Goal: Information Seeking & Learning: Check status

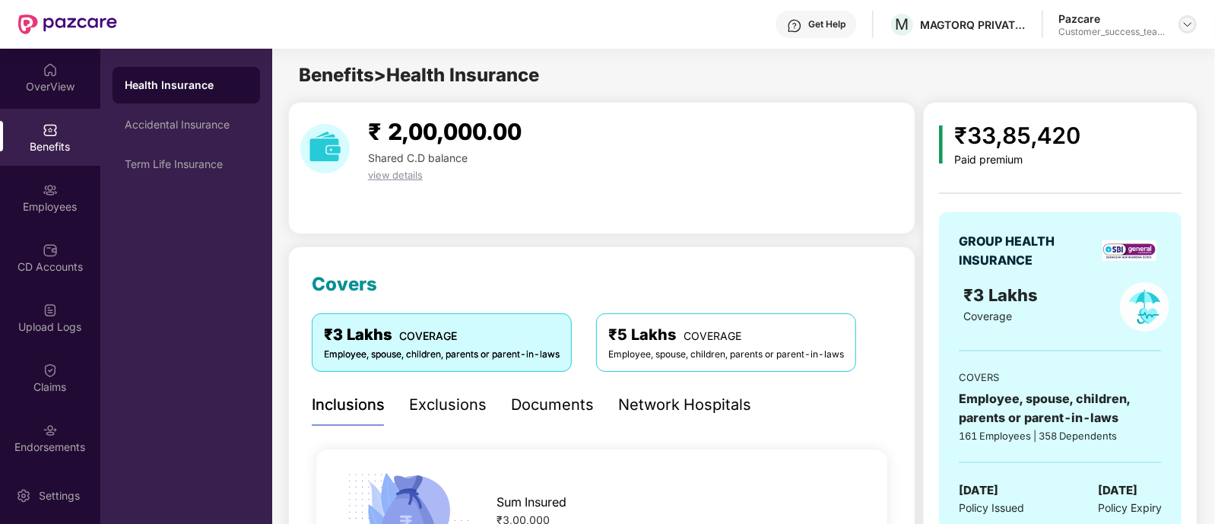
click at [1189, 27] on img at bounding box center [1188, 24] width 12 height 12
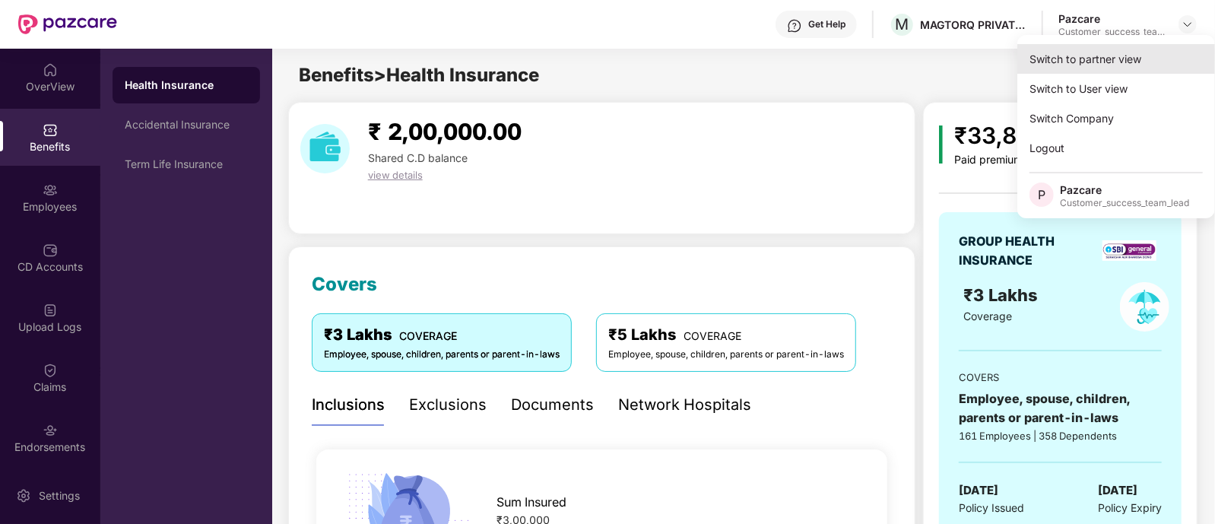
click at [1133, 49] on div "Switch to partner view" at bounding box center [1117, 59] width 198 height 30
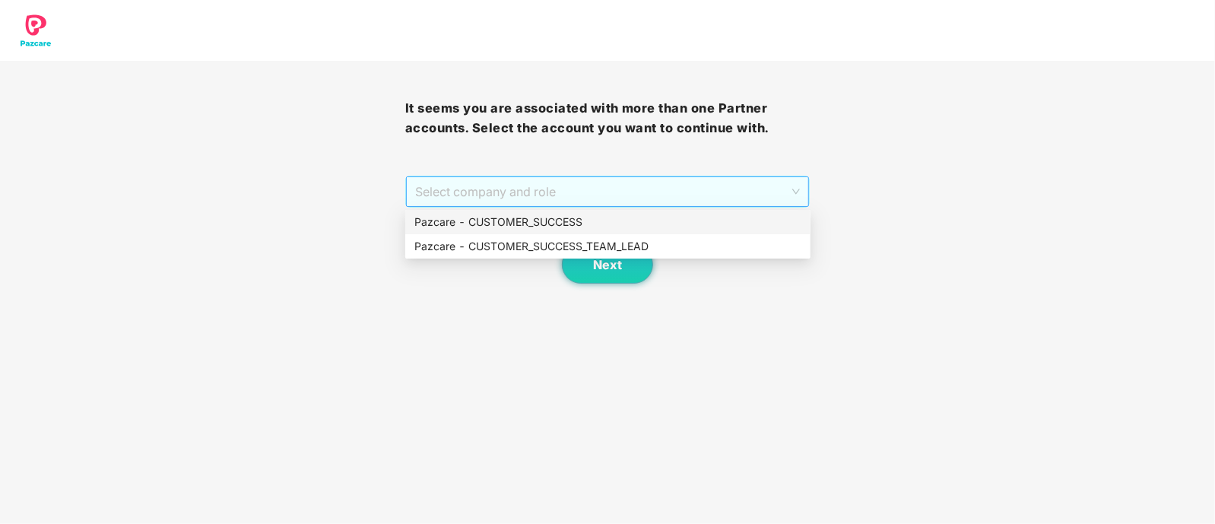
click at [495, 198] on span "Select company and role" at bounding box center [608, 191] width 386 height 29
click at [520, 239] on div "Pazcare - CUSTOMER_SUCCESS_TEAM_LEAD" at bounding box center [608, 246] width 387 height 17
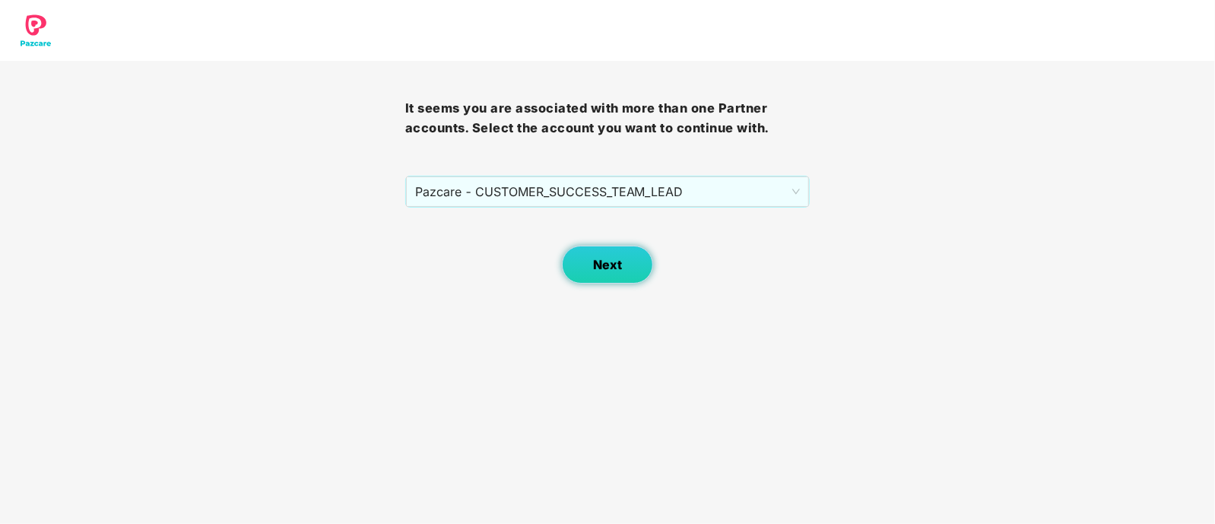
click at [582, 260] on button "Next" at bounding box center [607, 265] width 91 height 38
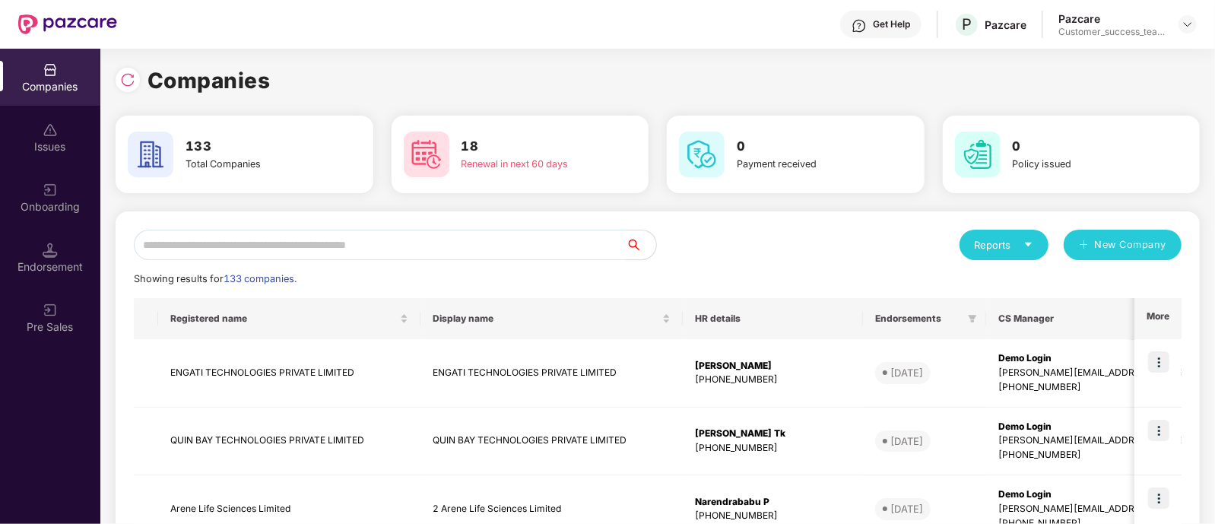
click at [408, 238] on input "text" at bounding box center [380, 245] width 492 height 30
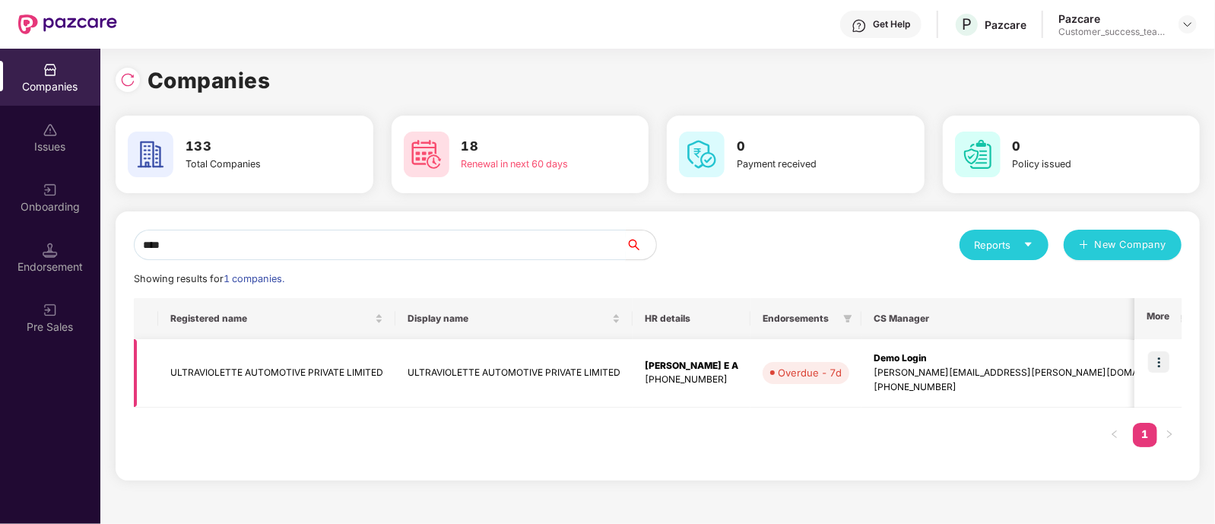
type input "****"
click at [1157, 361] on img at bounding box center [1159, 361] width 21 height 21
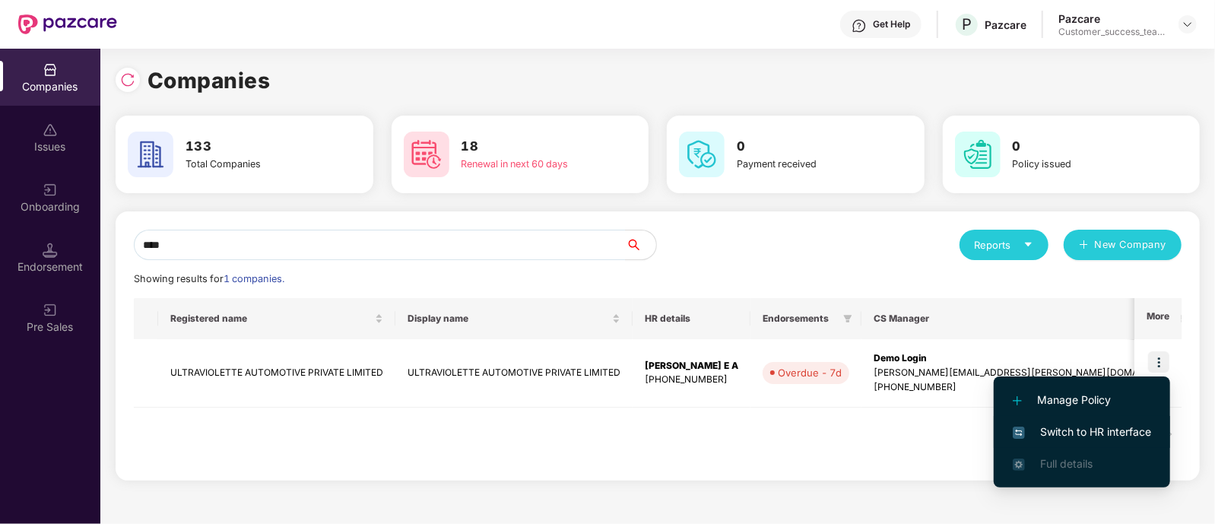
click at [1110, 434] on span "Switch to HR interface" at bounding box center [1082, 432] width 138 height 17
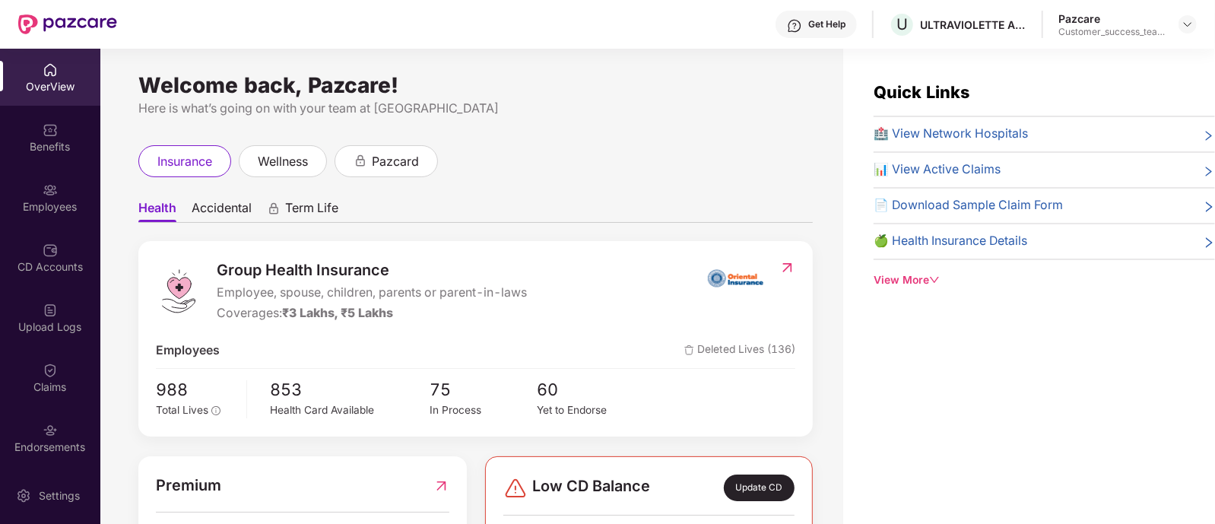
click at [44, 374] on img at bounding box center [50, 370] width 15 height 15
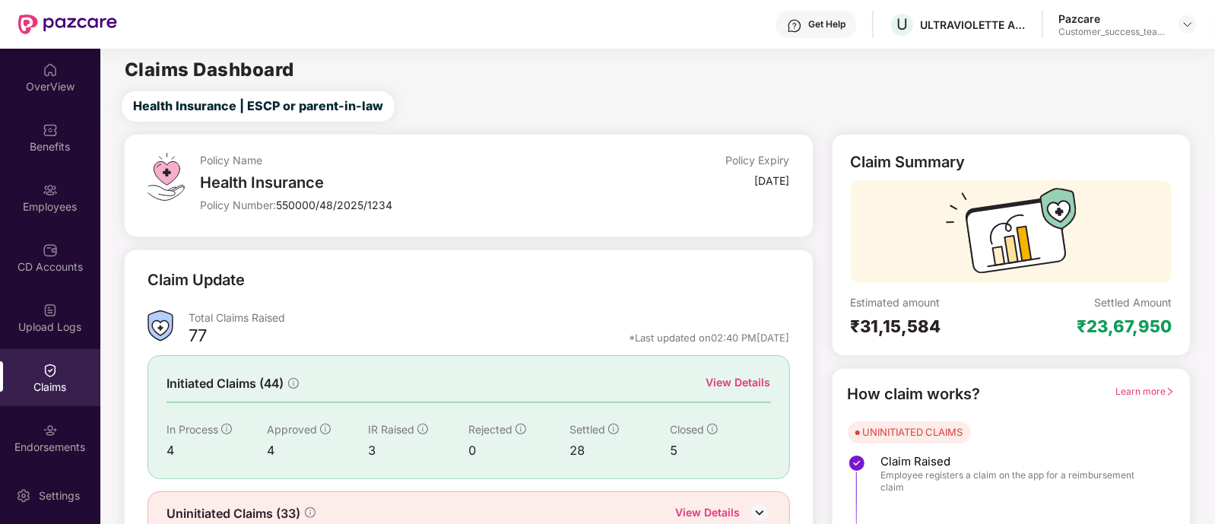
scroll to position [71, 0]
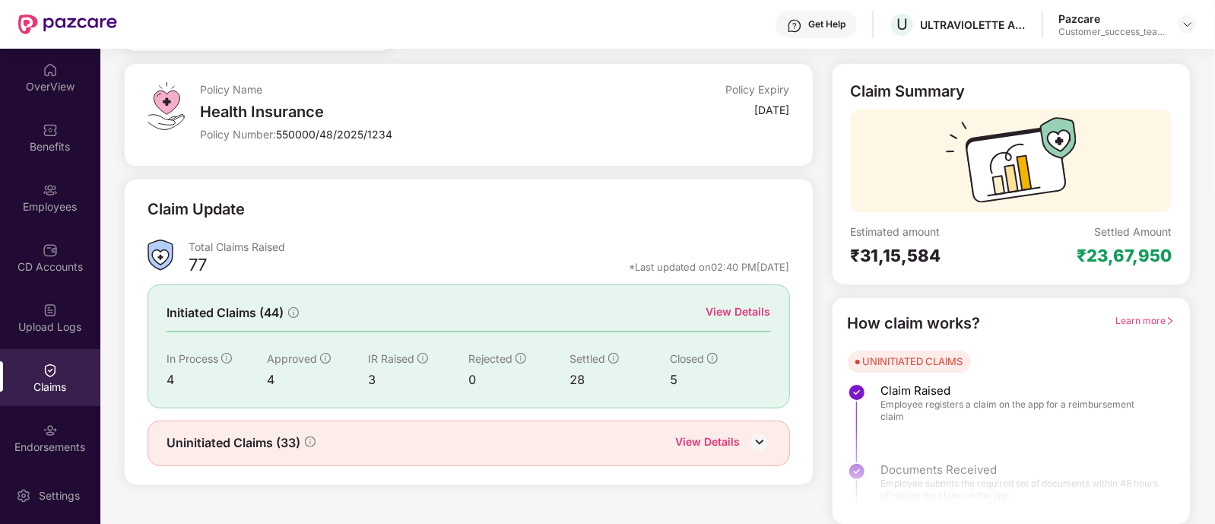
click at [726, 304] on div "View Details" at bounding box center [739, 311] width 65 height 17
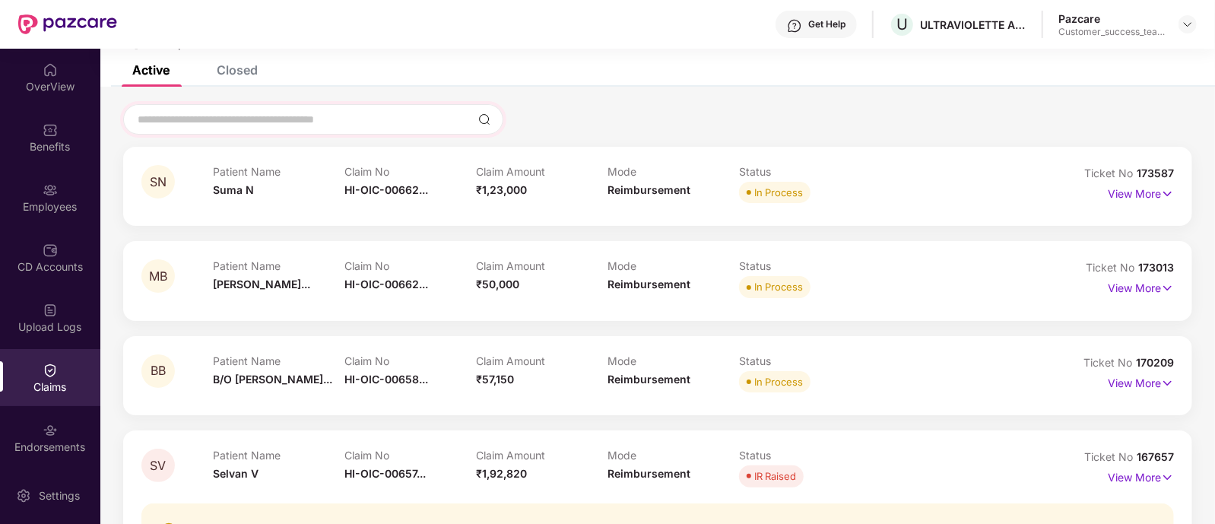
click at [309, 127] on div at bounding box center [313, 119] width 380 height 30
click at [338, 121] on input at bounding box center [304, 120] width 336 height 16
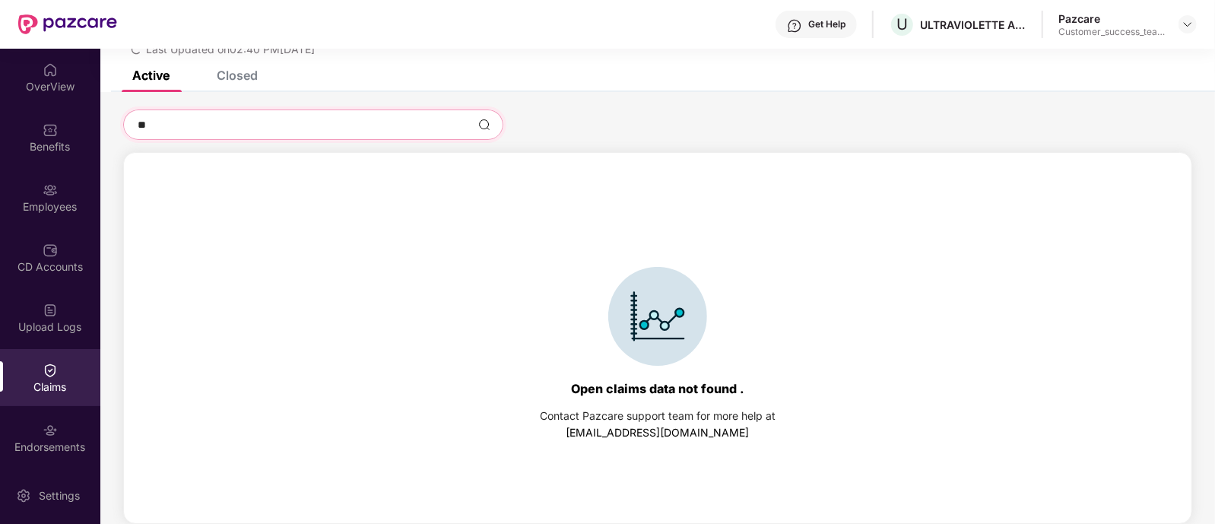
scroll to position [65, 0]
type input "***"
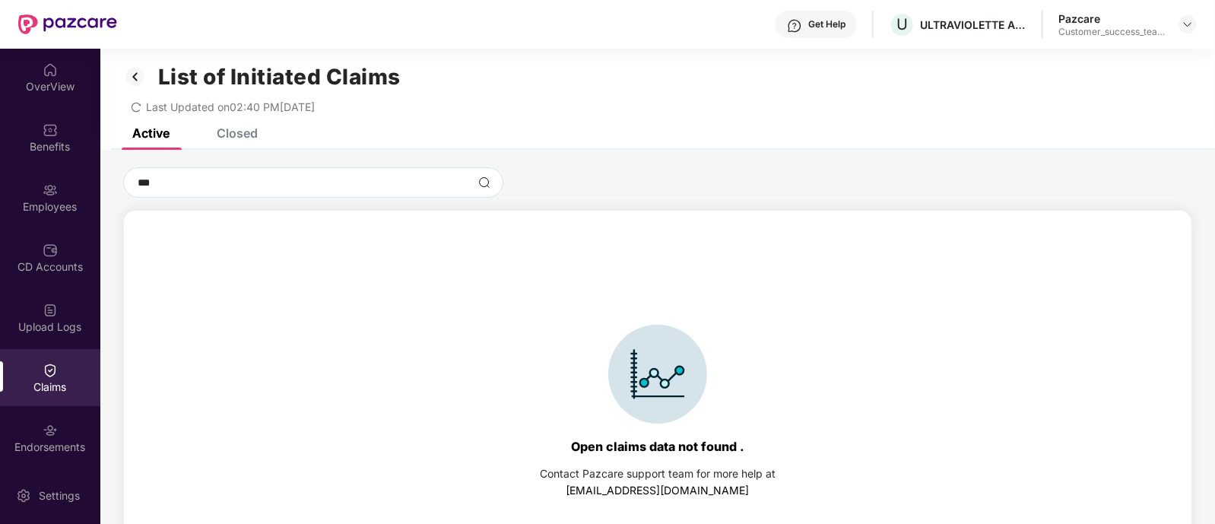
click at [232, 130] on div "Closed" at bounding box center [237, 133] width 41 height 15
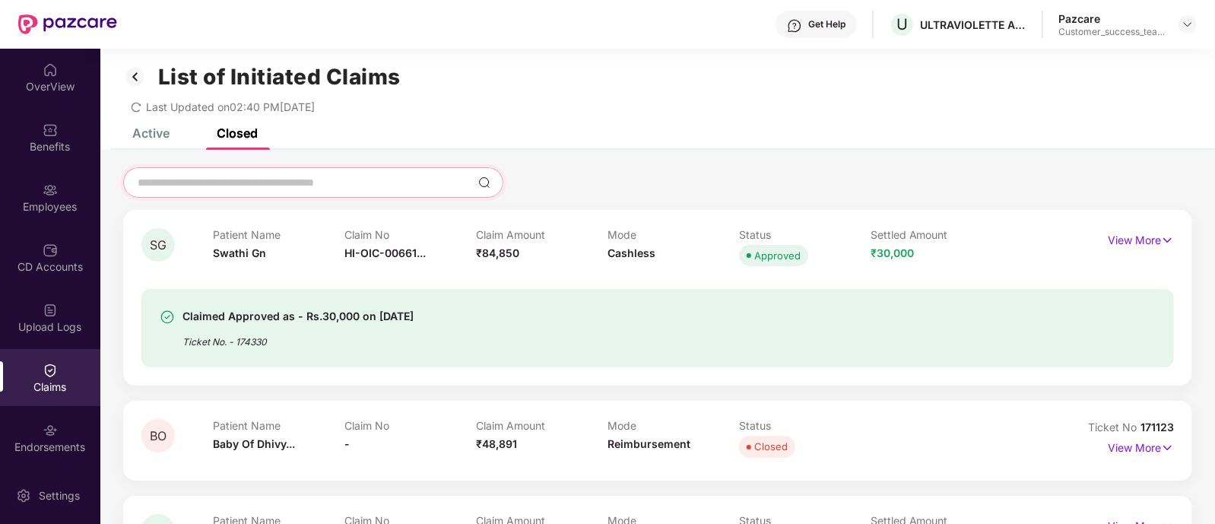
click at [277, 184] on input at bounding box center [304, 183] width 336 height 16
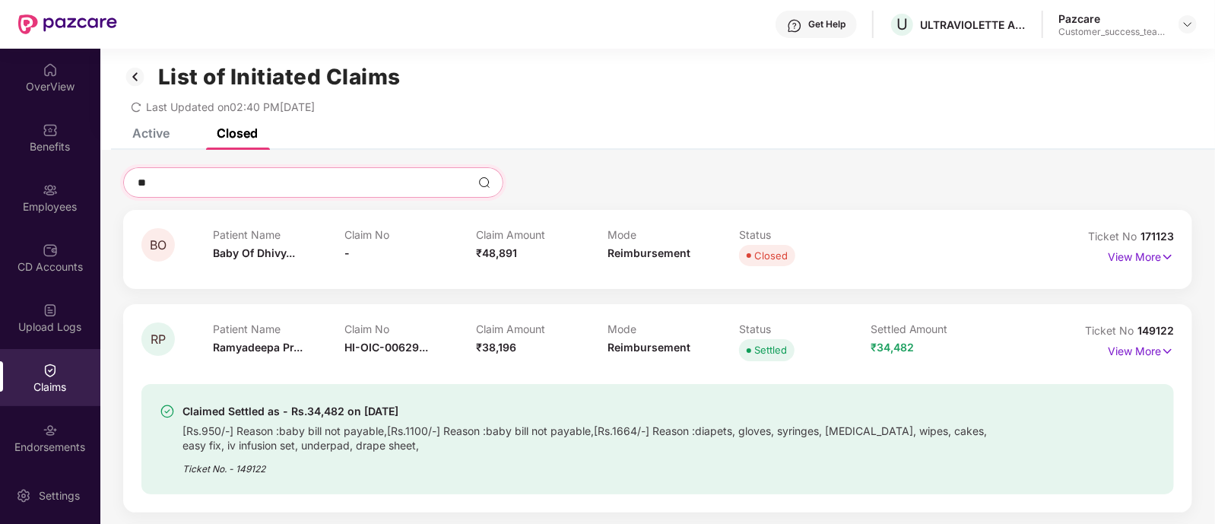
type input "*"
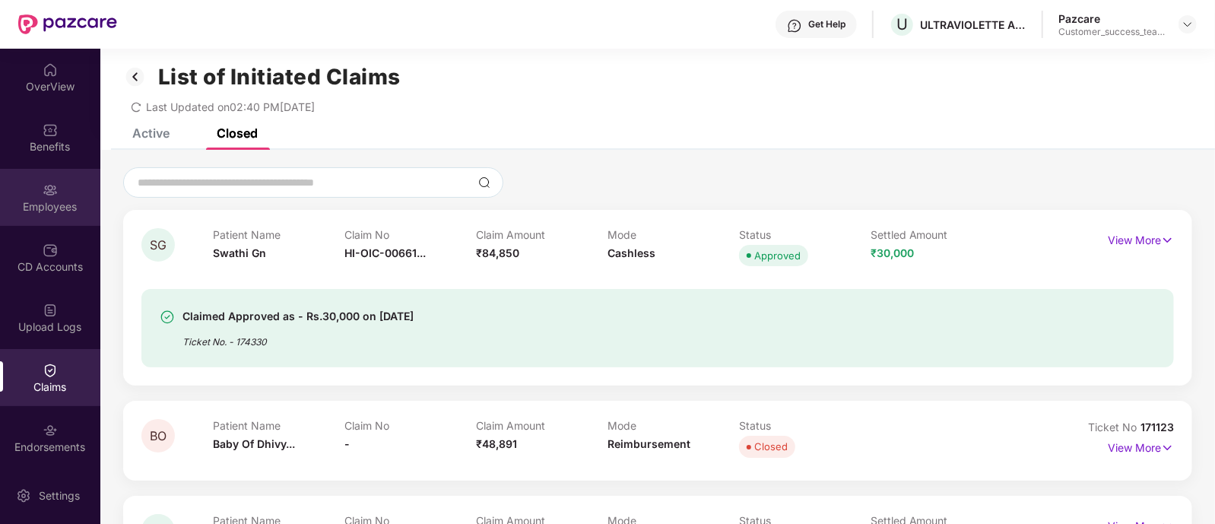
click at [42, 209] on div "Employees" at bounding box center [50, 206] width 100 height 15
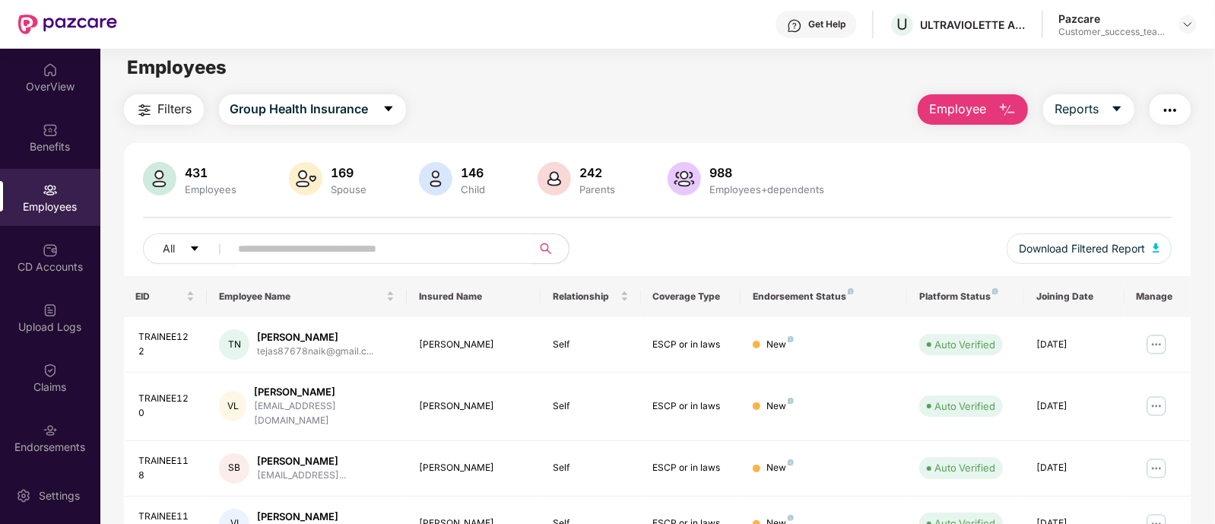
click at [351, 245] on input "text" at bounding box center [375, 248] width 273 height 23
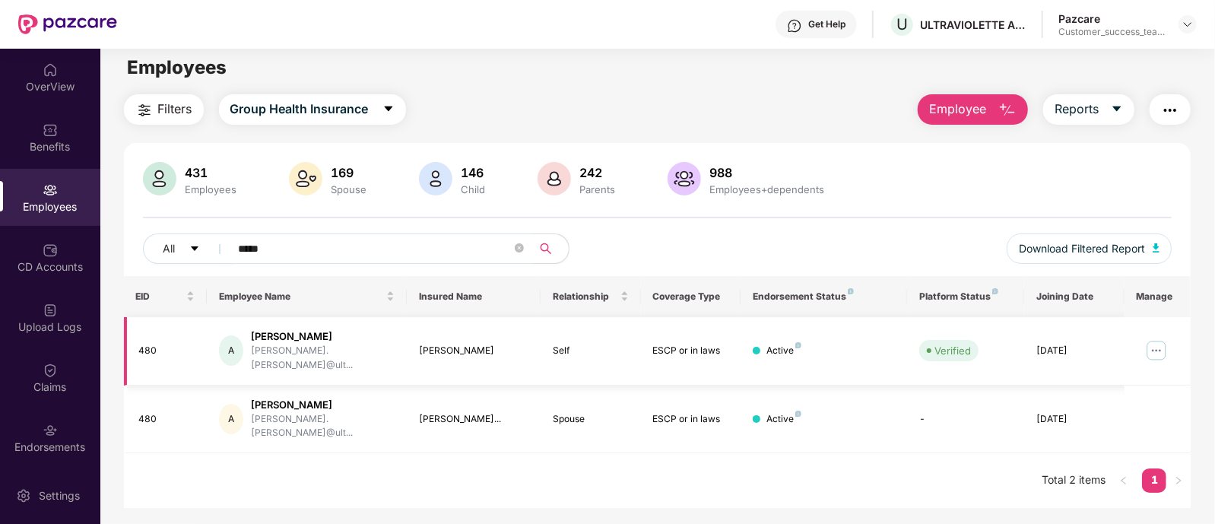
type input "*****"
click at [1155, 344] on img at bounding box center [1157, 350] width 24 height 24
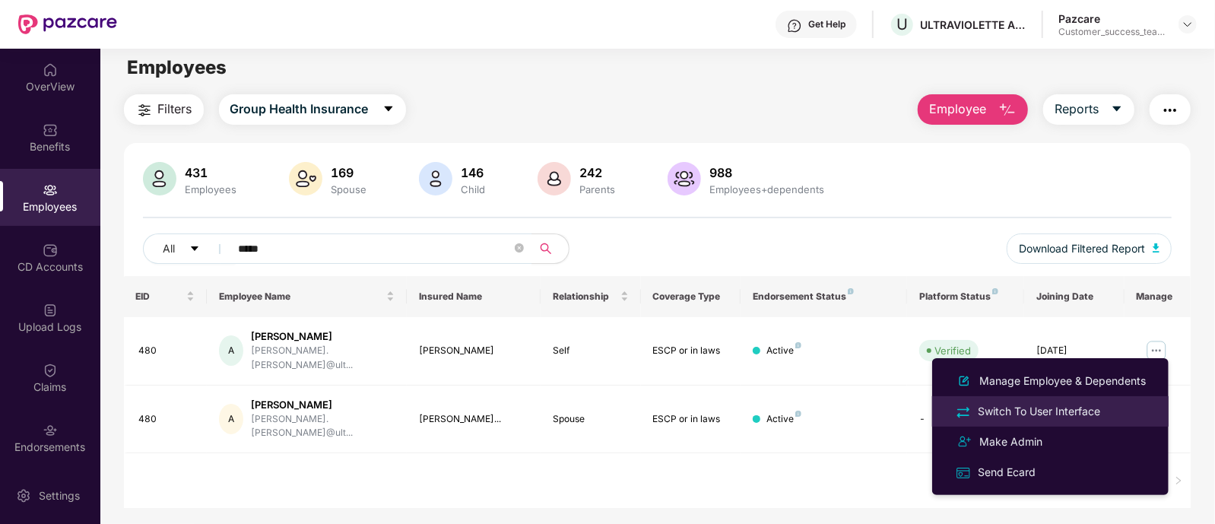
click at [1053, 405] on div "Switch To User Interface" at bounding box center [1039, 411] width 129 height 17
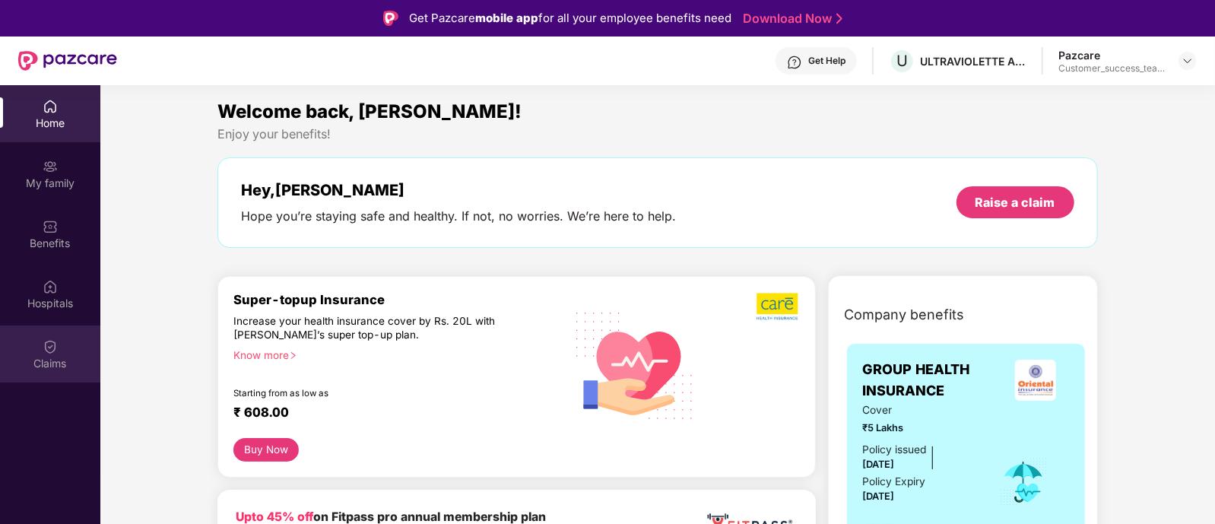
click at [61, 363] on div "Claims" at bounding box center [50, 363] width 100 height 15
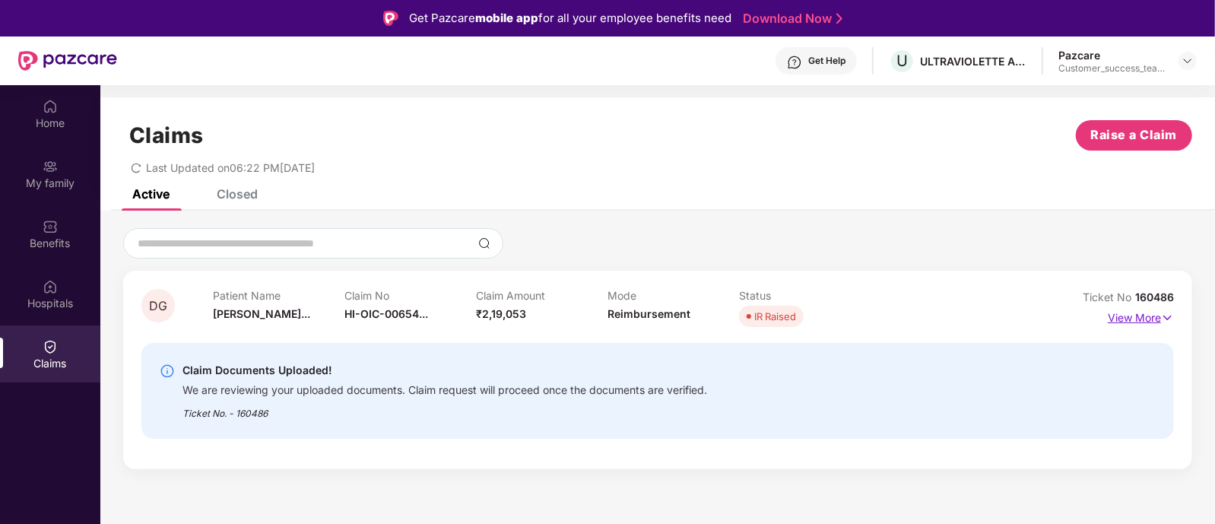
click at [1137, 320] on p "View More" at bounding box center [1141, 316] width 66 height 21
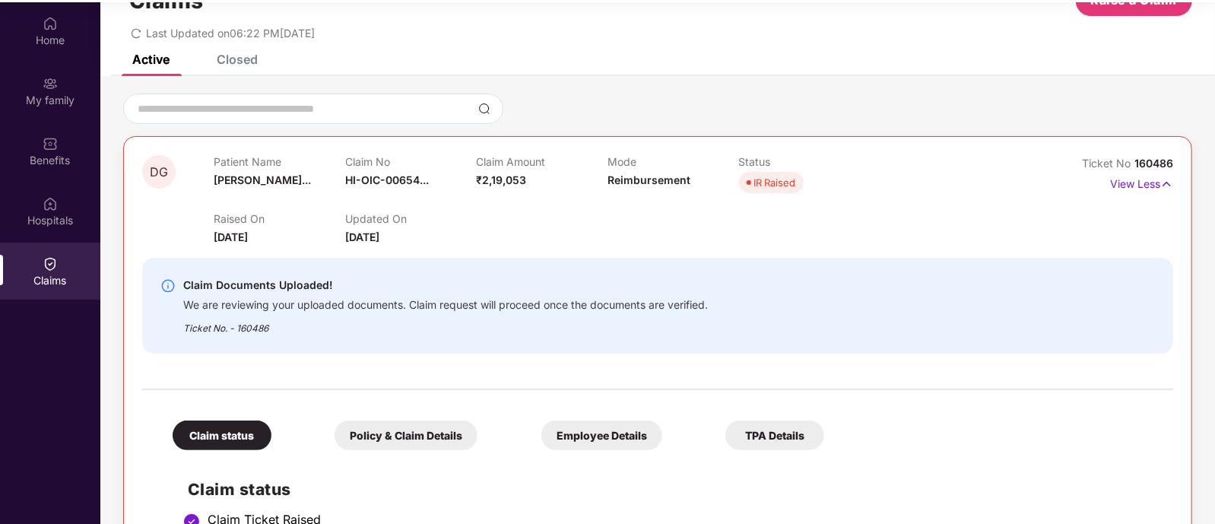
scroll to position [49, 0]
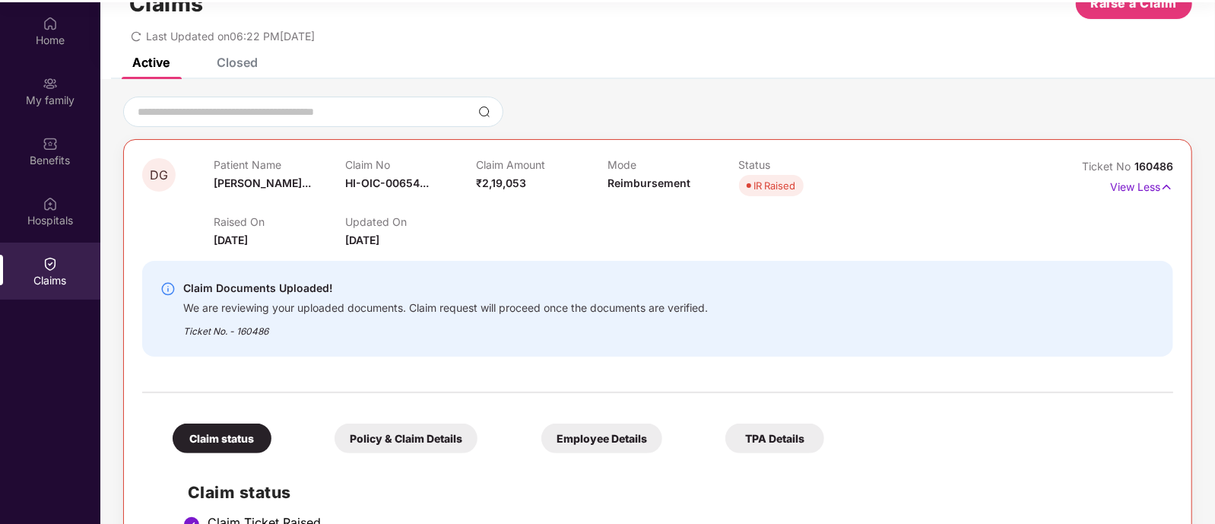
click at [1125, 165] on span "Ticket No" at bounding box center [1108, 166] width 52 height 13
copy div "Ticket No 160486"
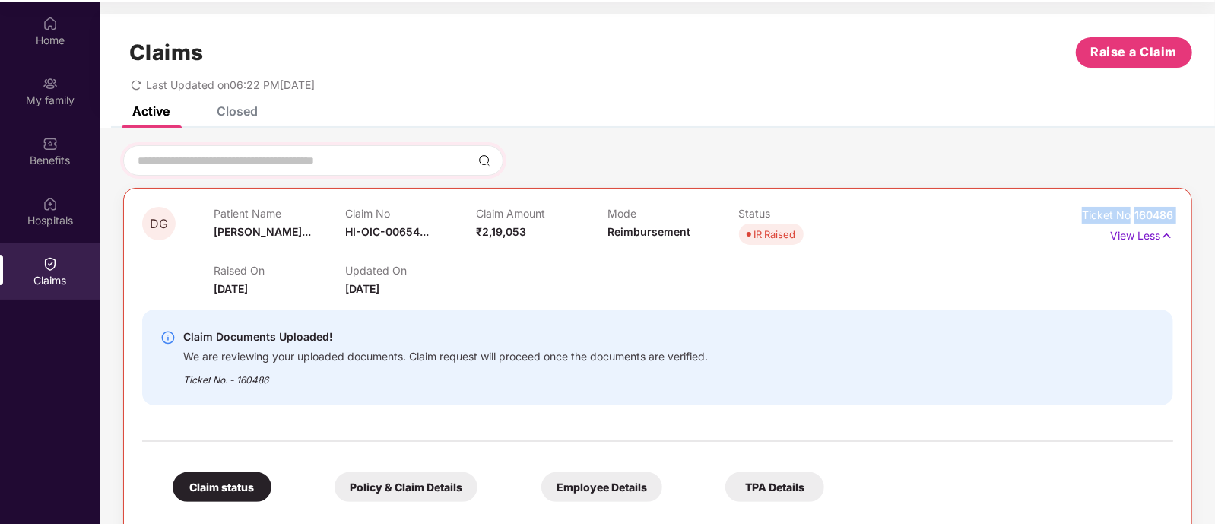
scroll to position [0, 0]
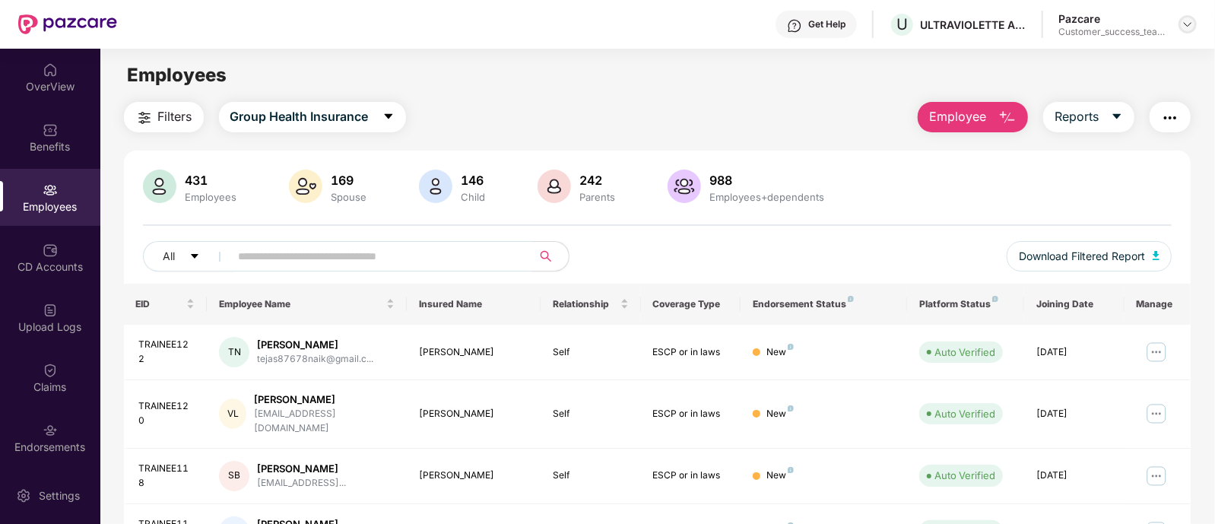
click at [1187, 19] on img at bounding box center [1188, 24] width 12 height 12
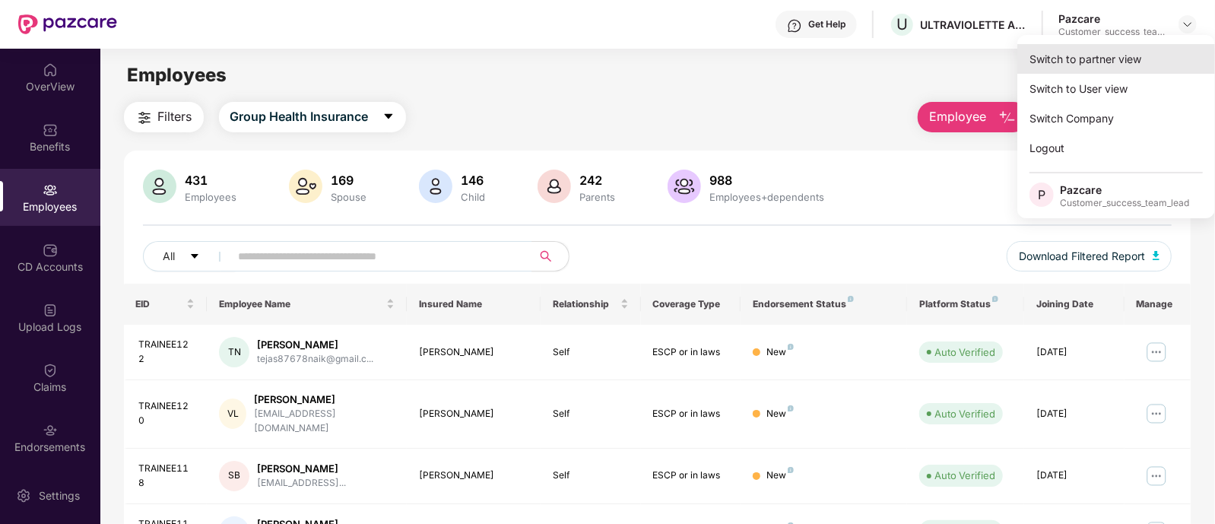
click at [1088, 59] on div "Switch to partner view" at bounding box center [1117, 59] width 198 height 30
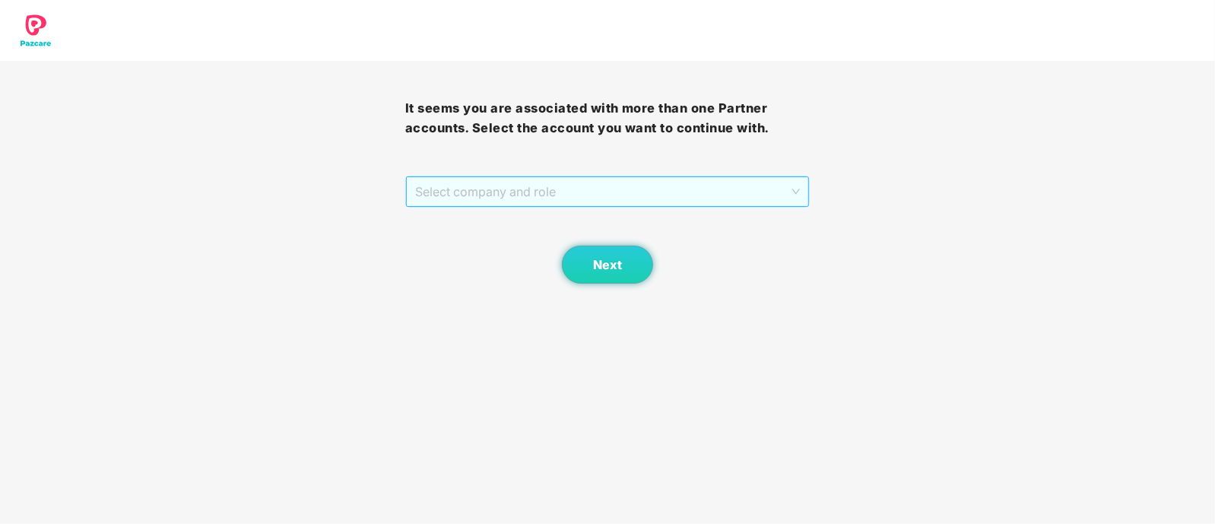
click at [440, 193] on span "Select company and role" at bounding box center [608, 191] width 386 height 29
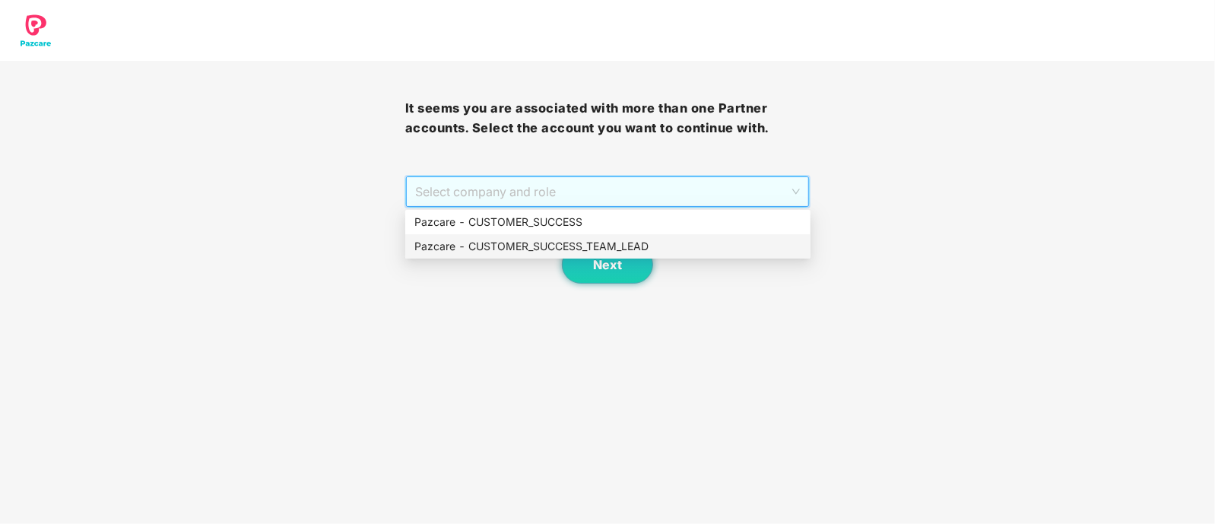
click at [505, 249] on div "Pazcare - CUSTOMER_SUCCESS_TEAM_LEAD" at bounding box center [608, 246] width 387 height 17
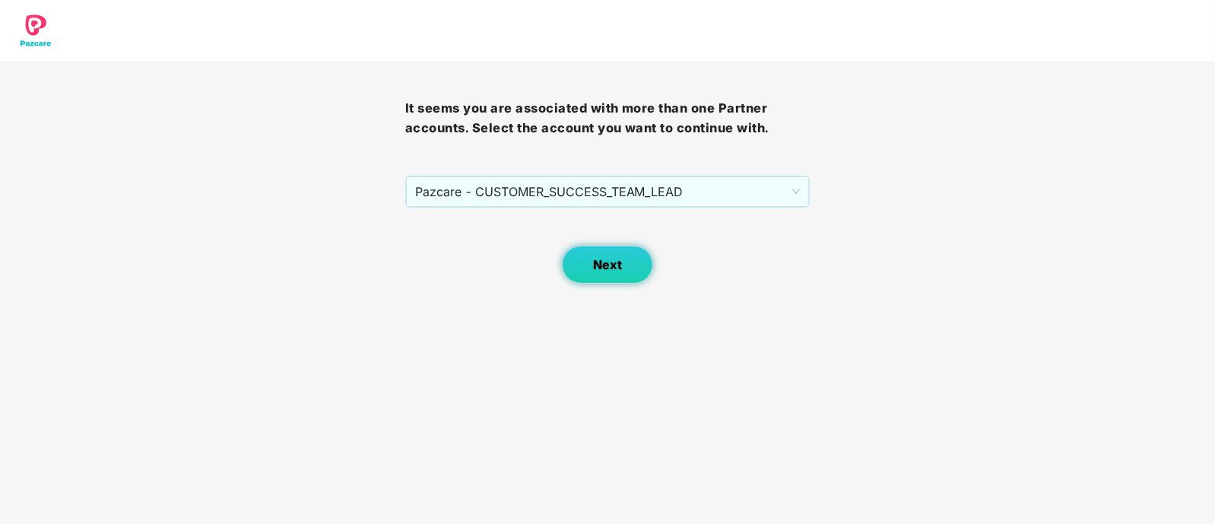
click at [608, 268] on span "Next" at bounding box center [607, 265] width 29 height 14
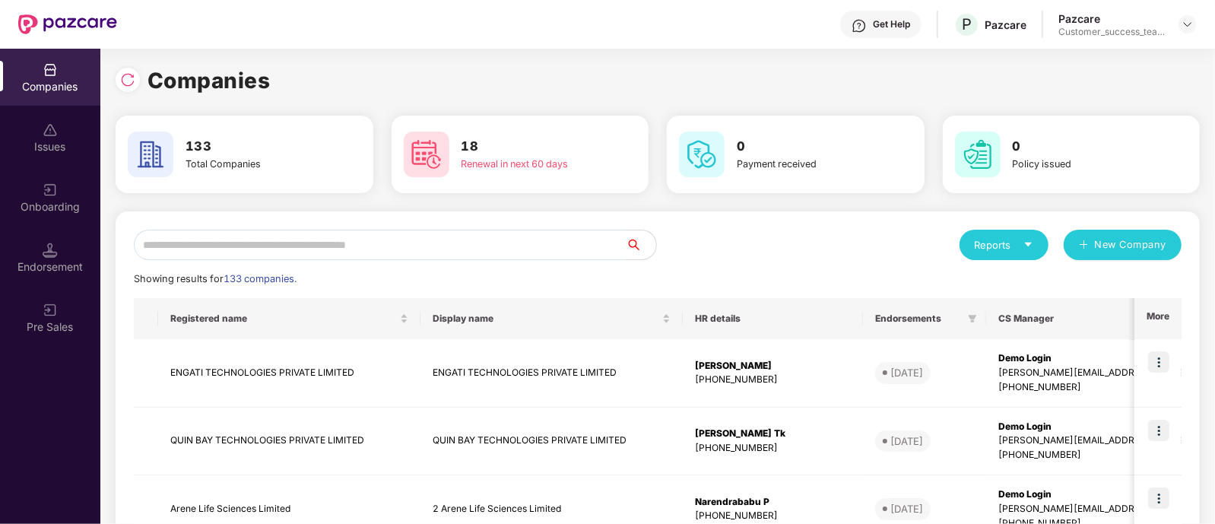
click at [327, 249] on input "text" at bounding box center [380, 245] width 492 height 30
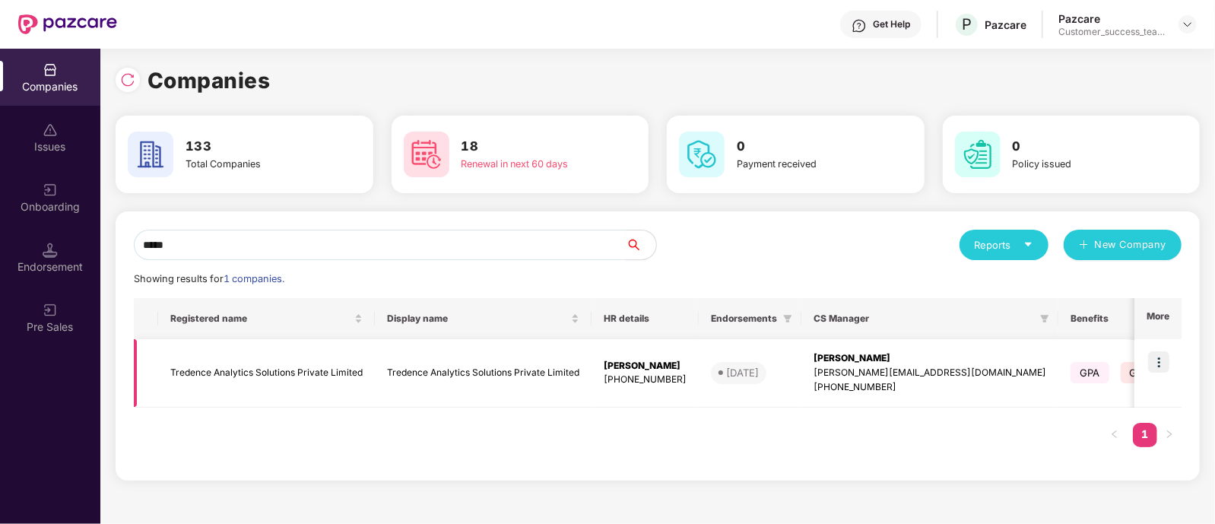
type input "*****"
click at [1160, 370] on img at bounding box center [1159, 361] width 21 height 21
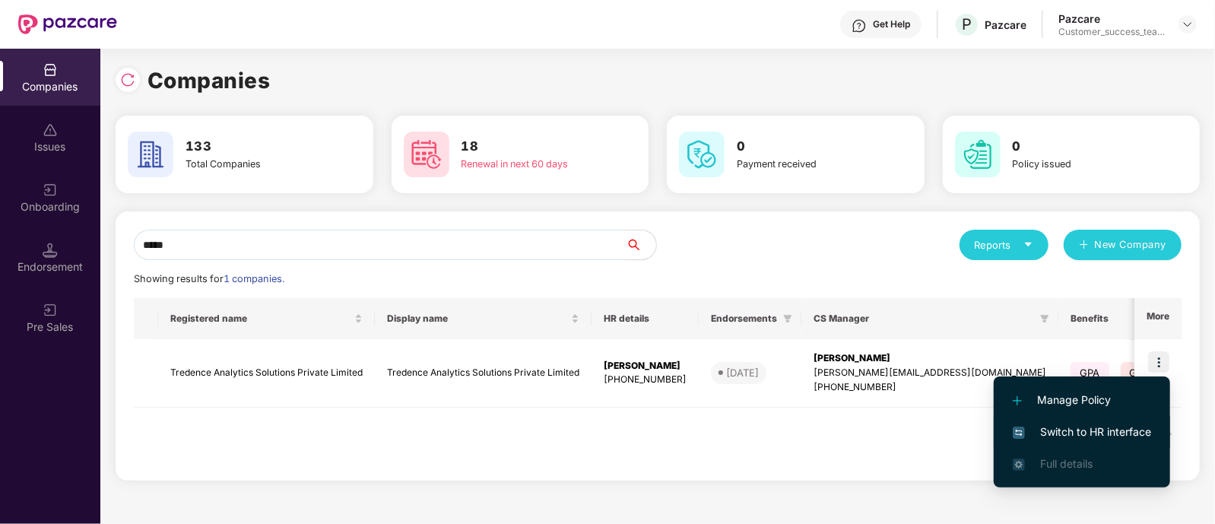
click at [1121, 435] on span "Switch to HR interface" at bounding box center [1082, 432] width 138 height 17
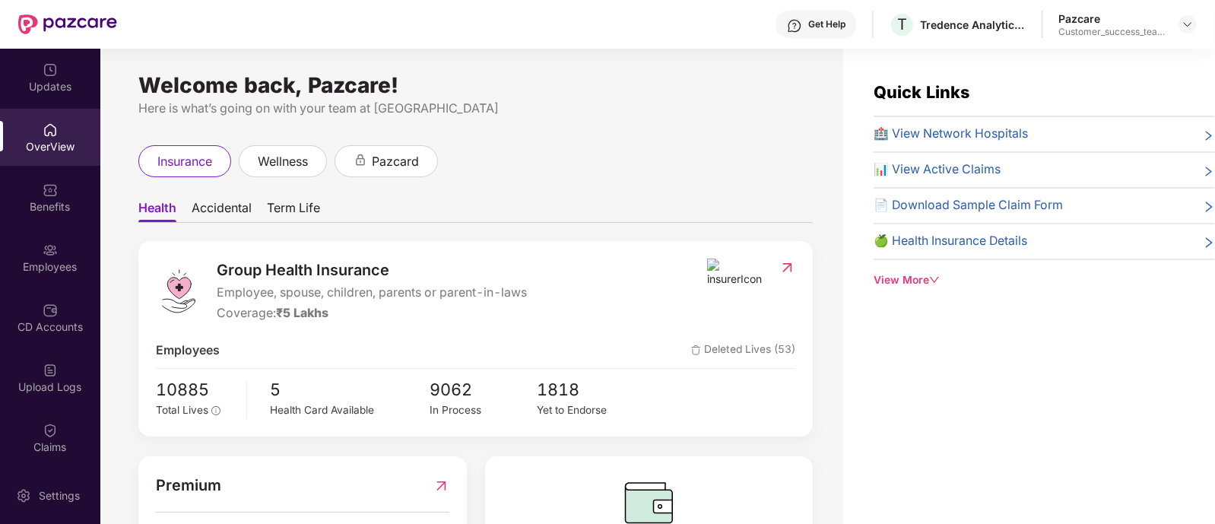
click at [57, 264] on div "Employees" at bounding box center [50, 266] width 100 height 15
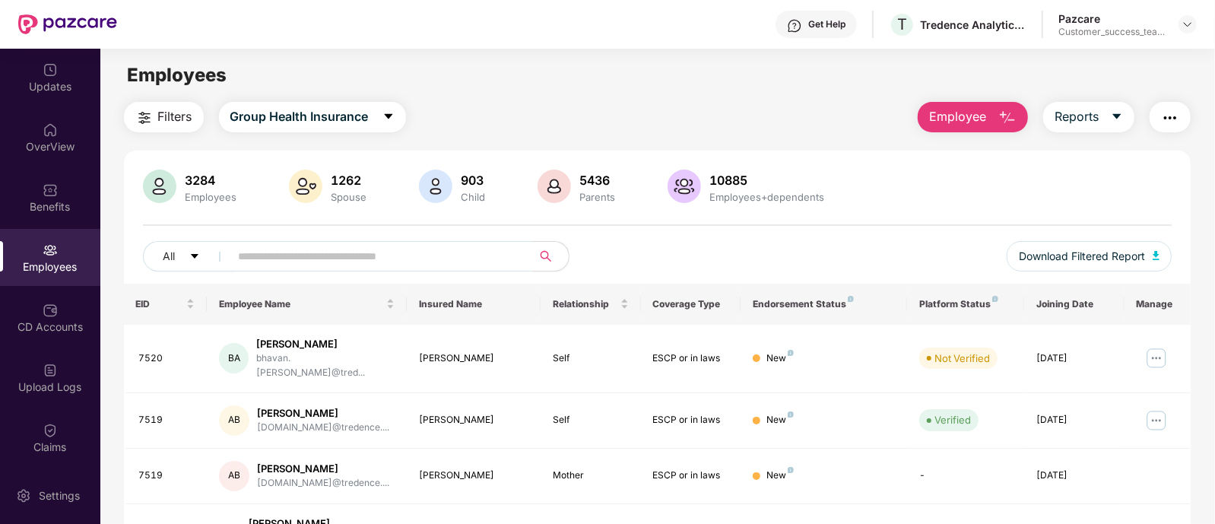
paste input "**********"
click at [361, 260] on input "text" at bounding box center [375, 256] width 273 height 23
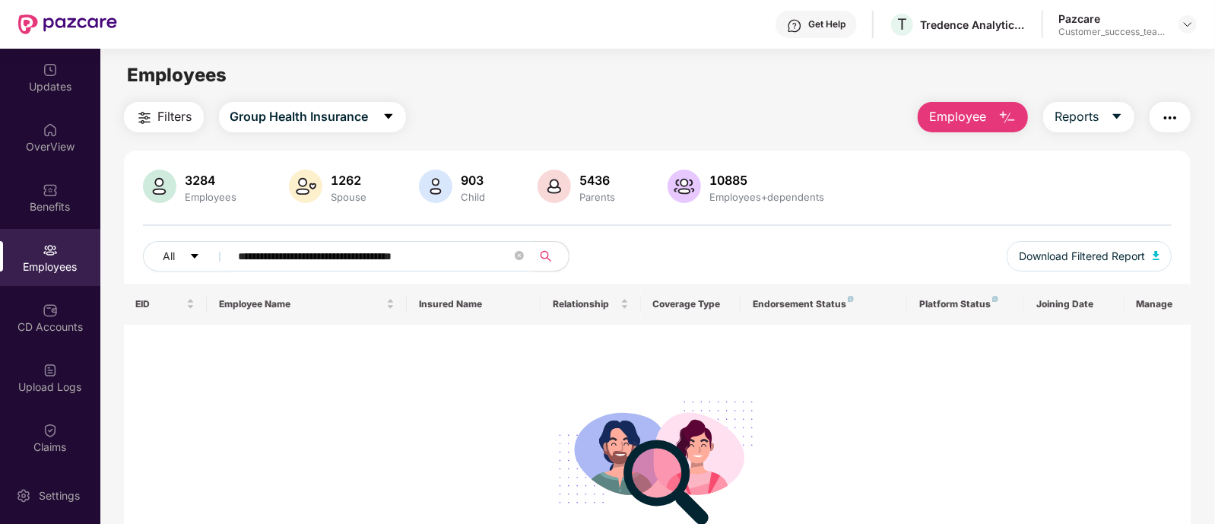
click at [316, 253] on input "**********" at bounding box center [375, 256] width 273 height 23
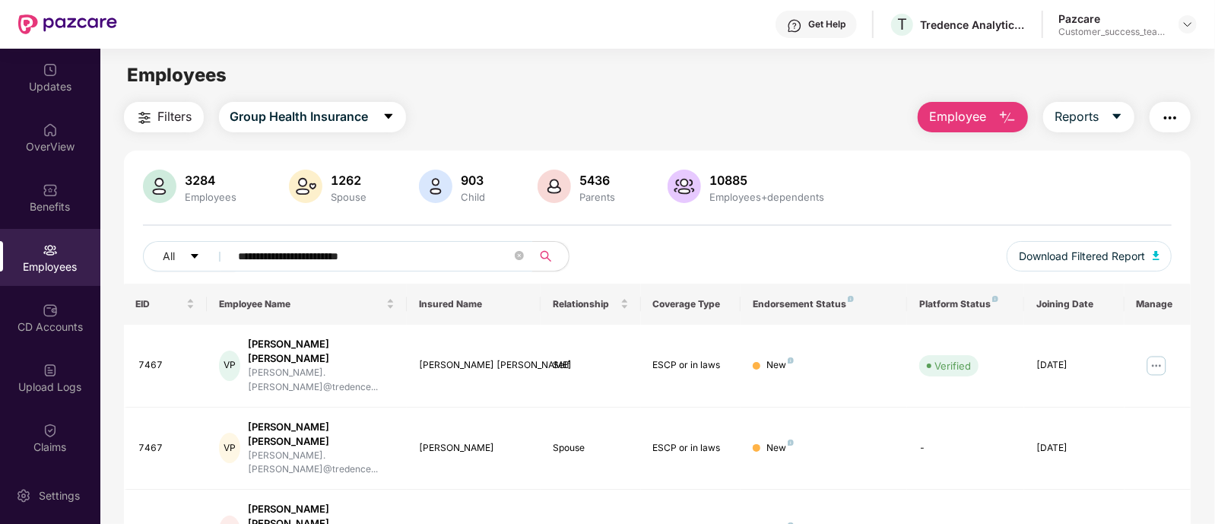
scroll to position [132, 0]
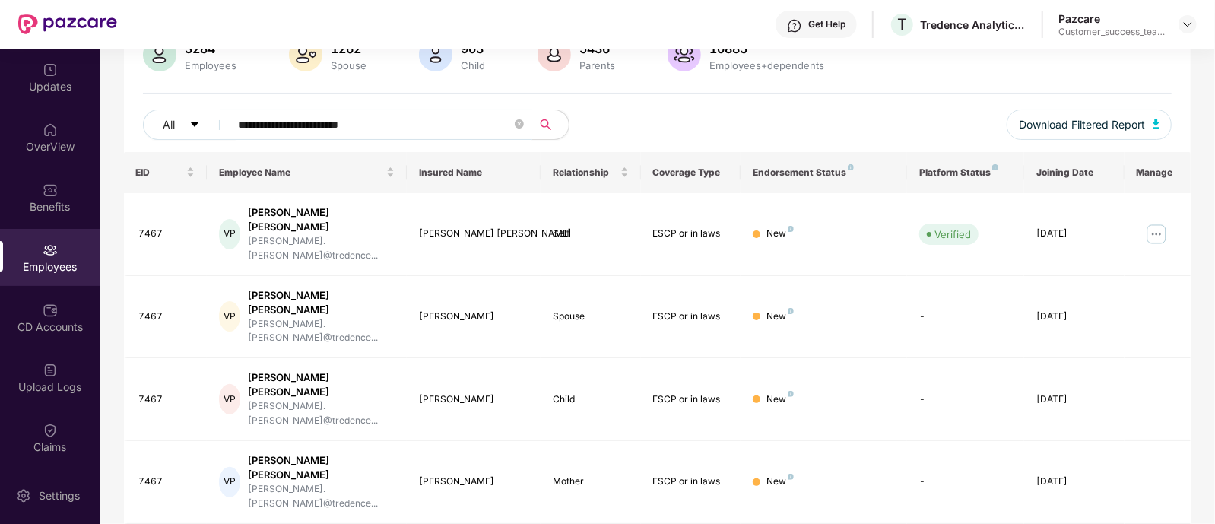
type input "**********"
